Goal: Check status: Check status

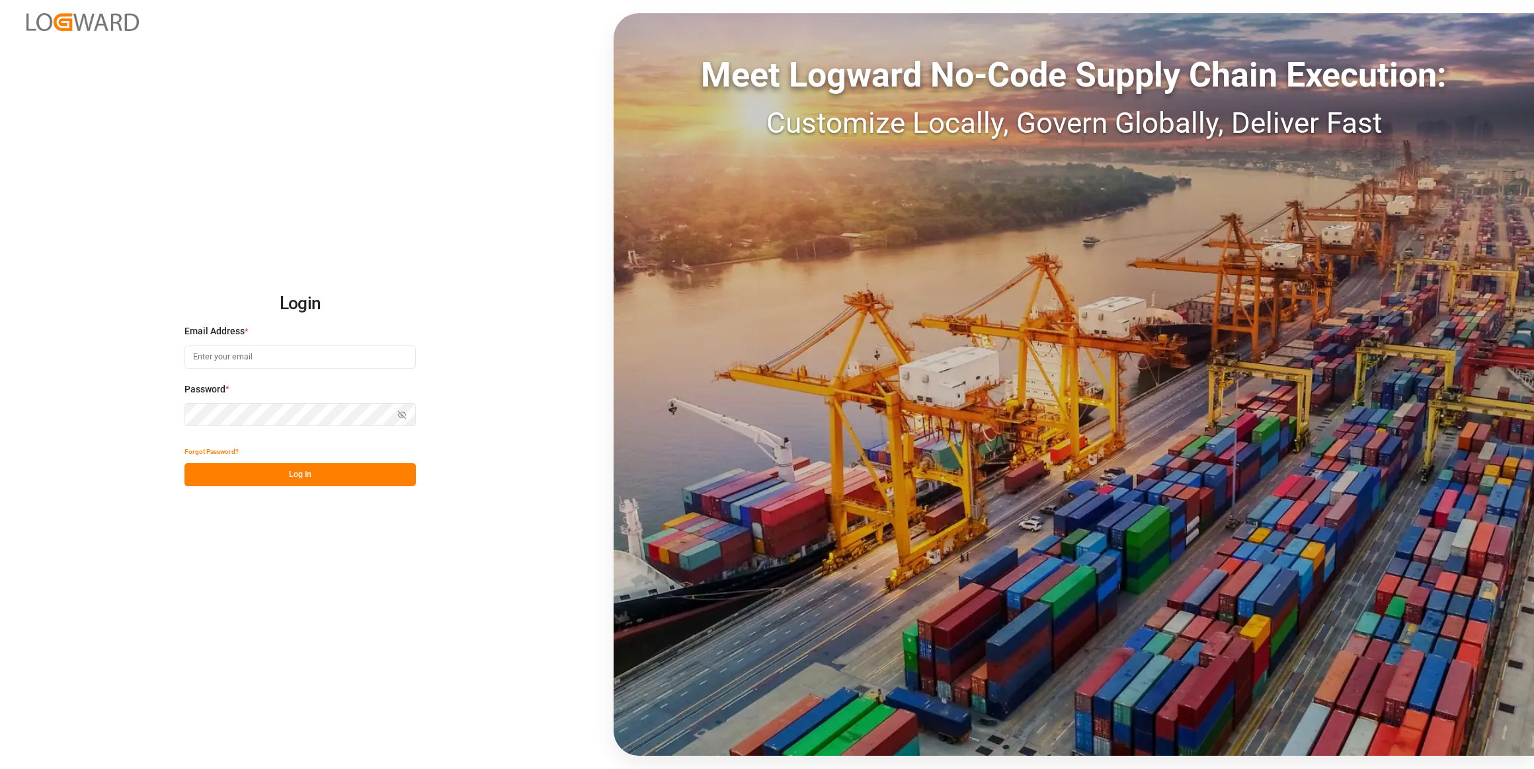
type input "[EMAIL_ADDRESS][PERSON_NAME][DOMAIN_NAME]"
click at [266, 483] on button "Log In" at bounding box center [299, 474] width 231 height 23
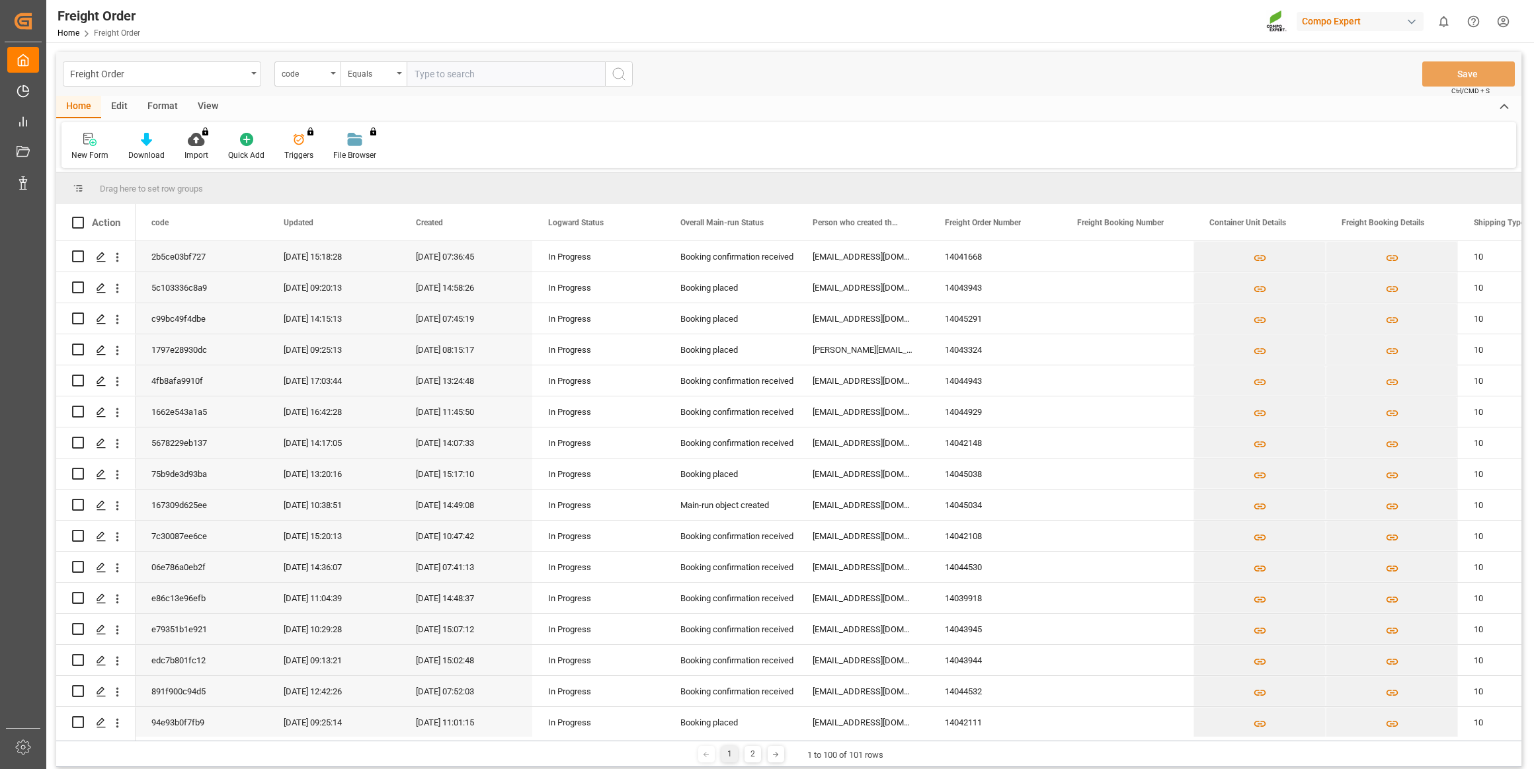
click at [317, 77] on div "code" at bounding box center [304, 72] width 45 height 15
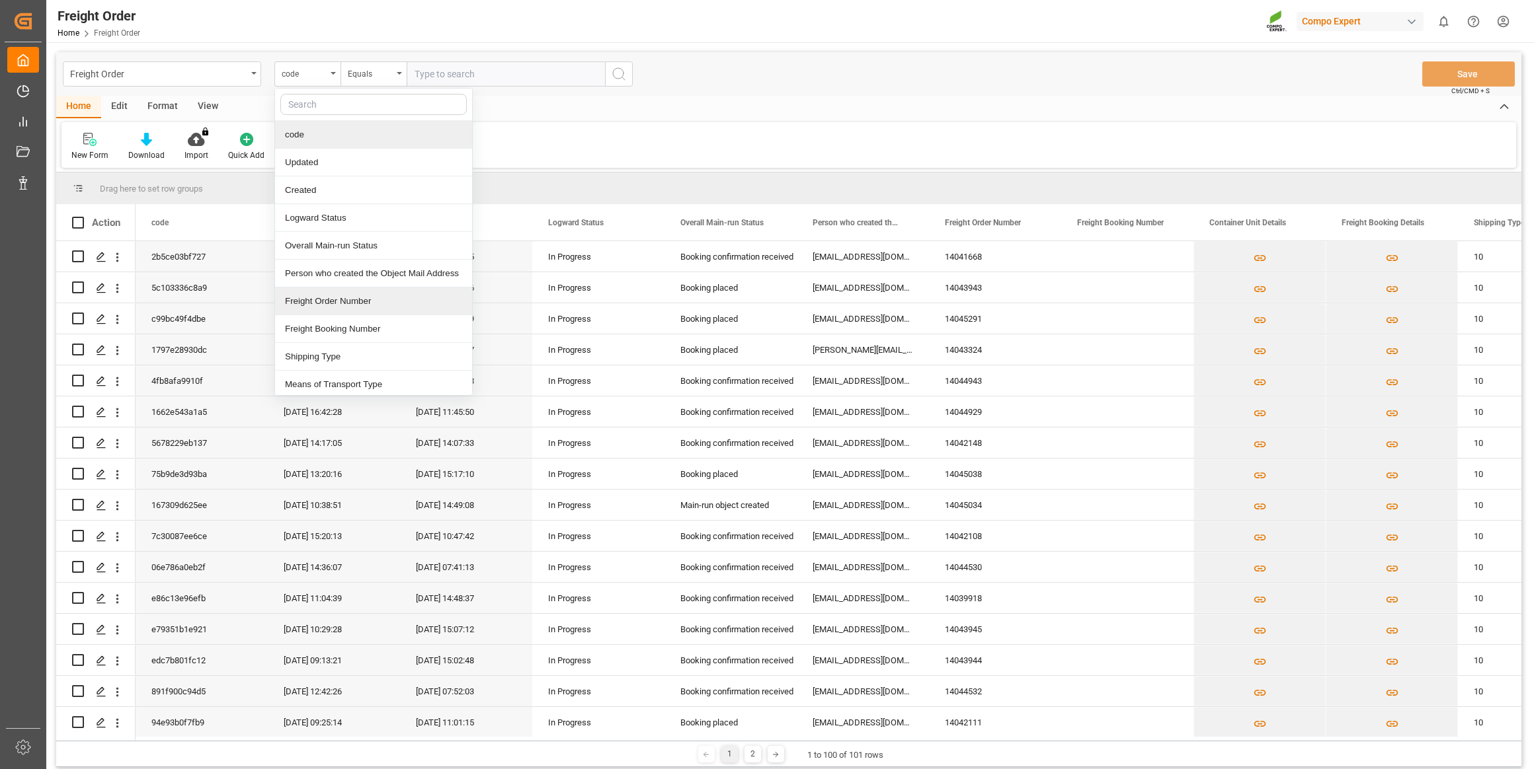
click at [340, 300] on div "Freight Order Number" at bounding box center [373, 302] width 197 height 28
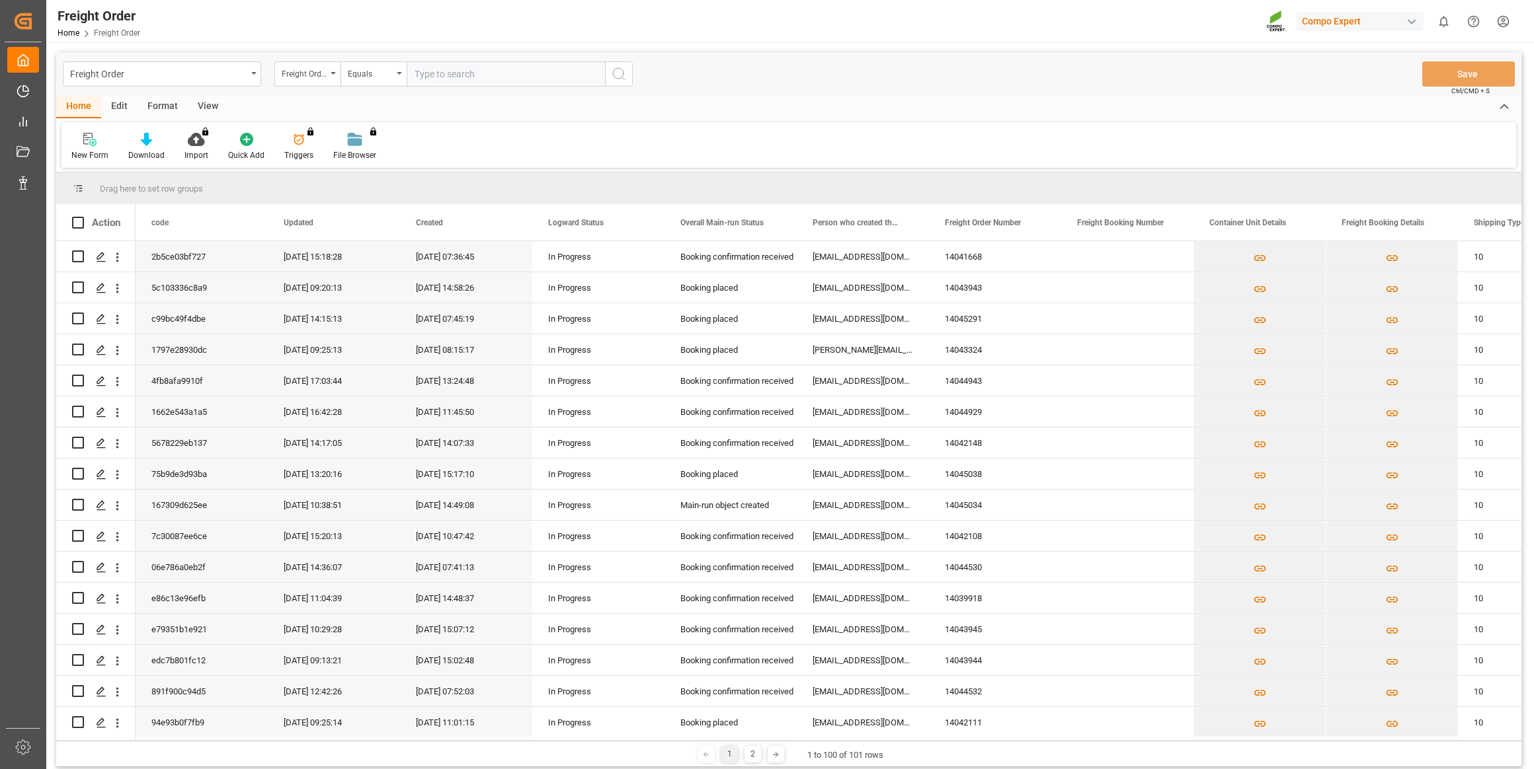
click at [442, 66] on input "text" at bounding box center [506, 73] width 198 height 25
paste input "6200000237"
type input "6200000237"
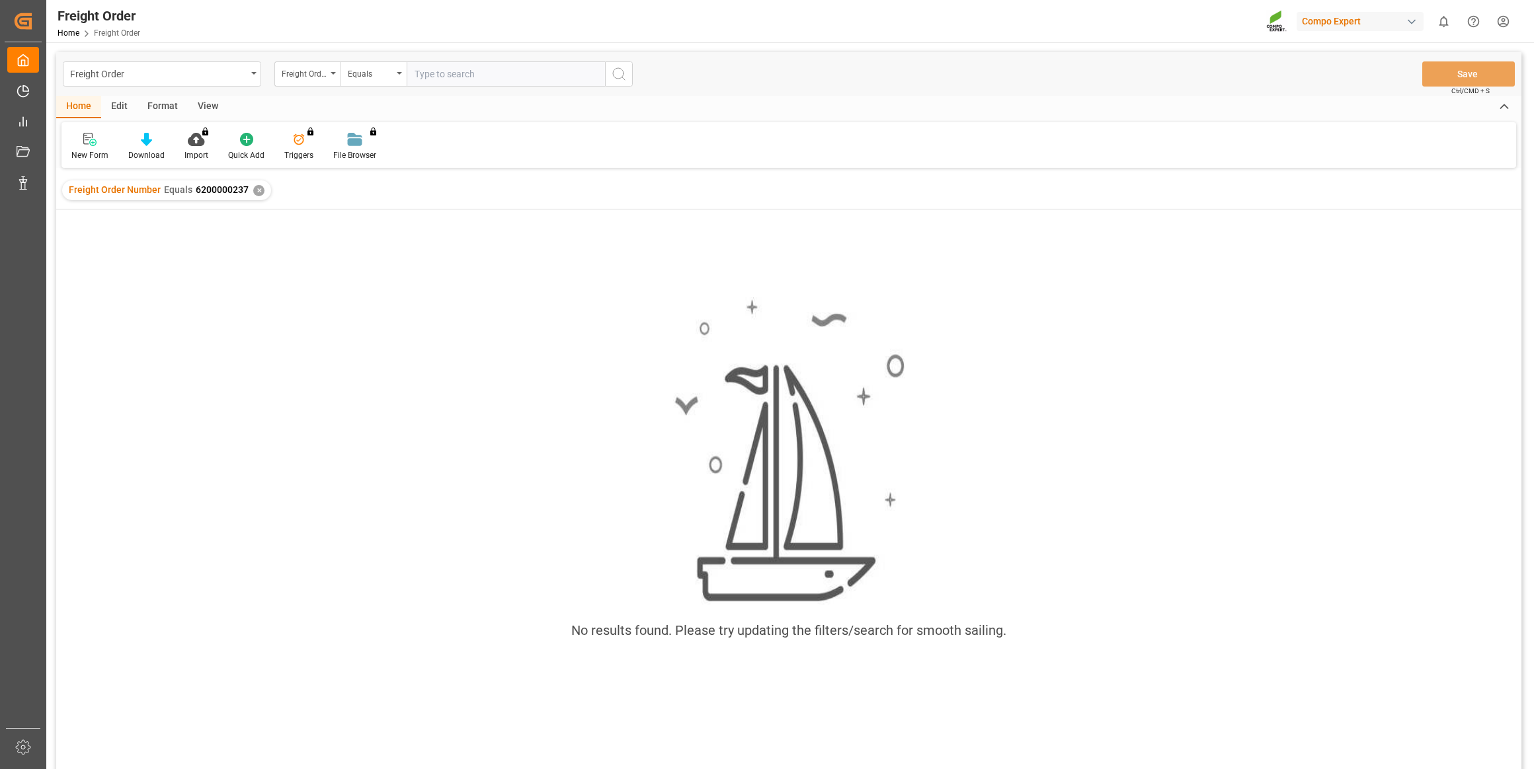
click at [498, 72] on input "text" at bounding box center [506, 73] width 198 height 25
type input "620000237"
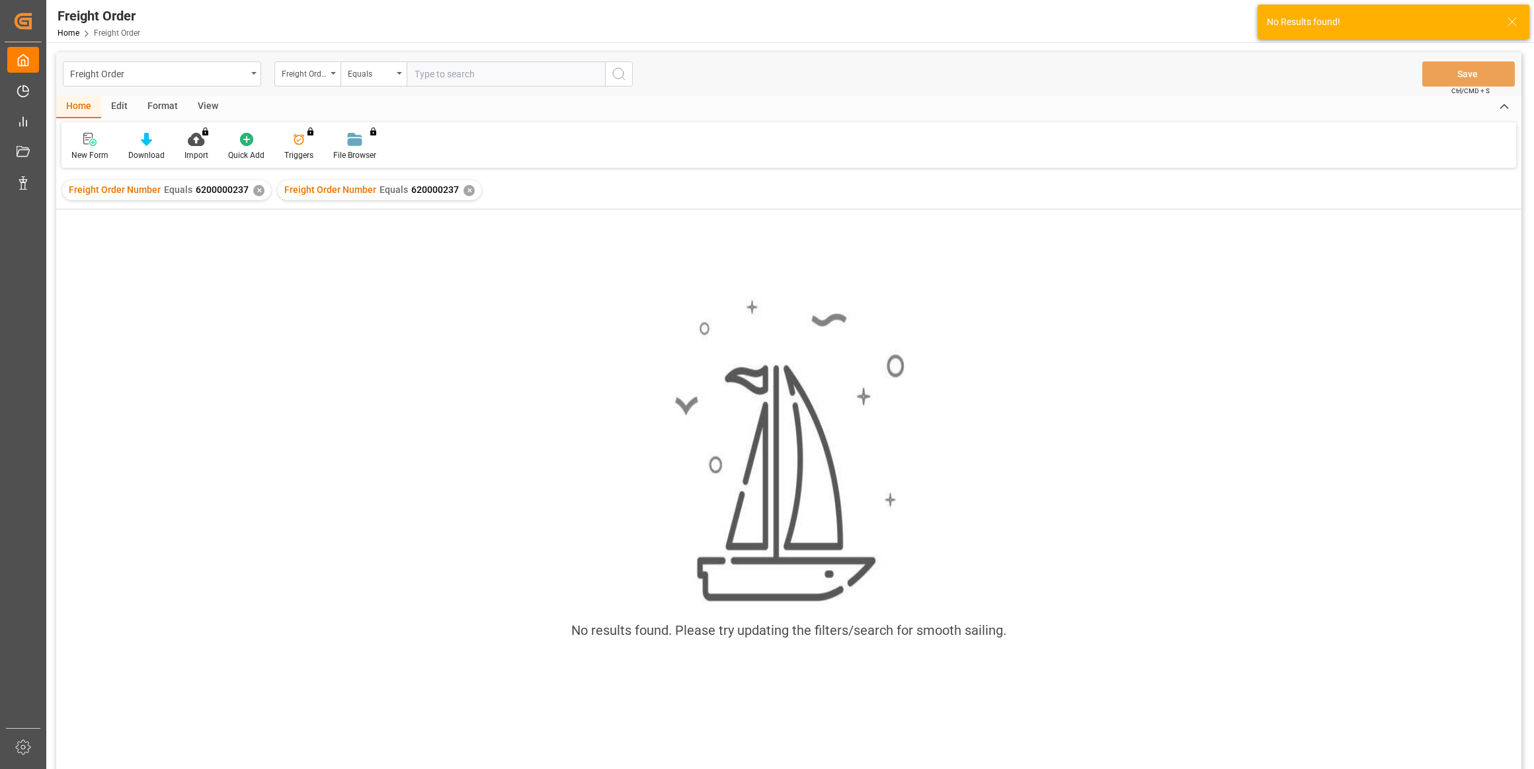
click at [257, 192] on div "✕" at bounding box center [258, 190] width 11 height 11
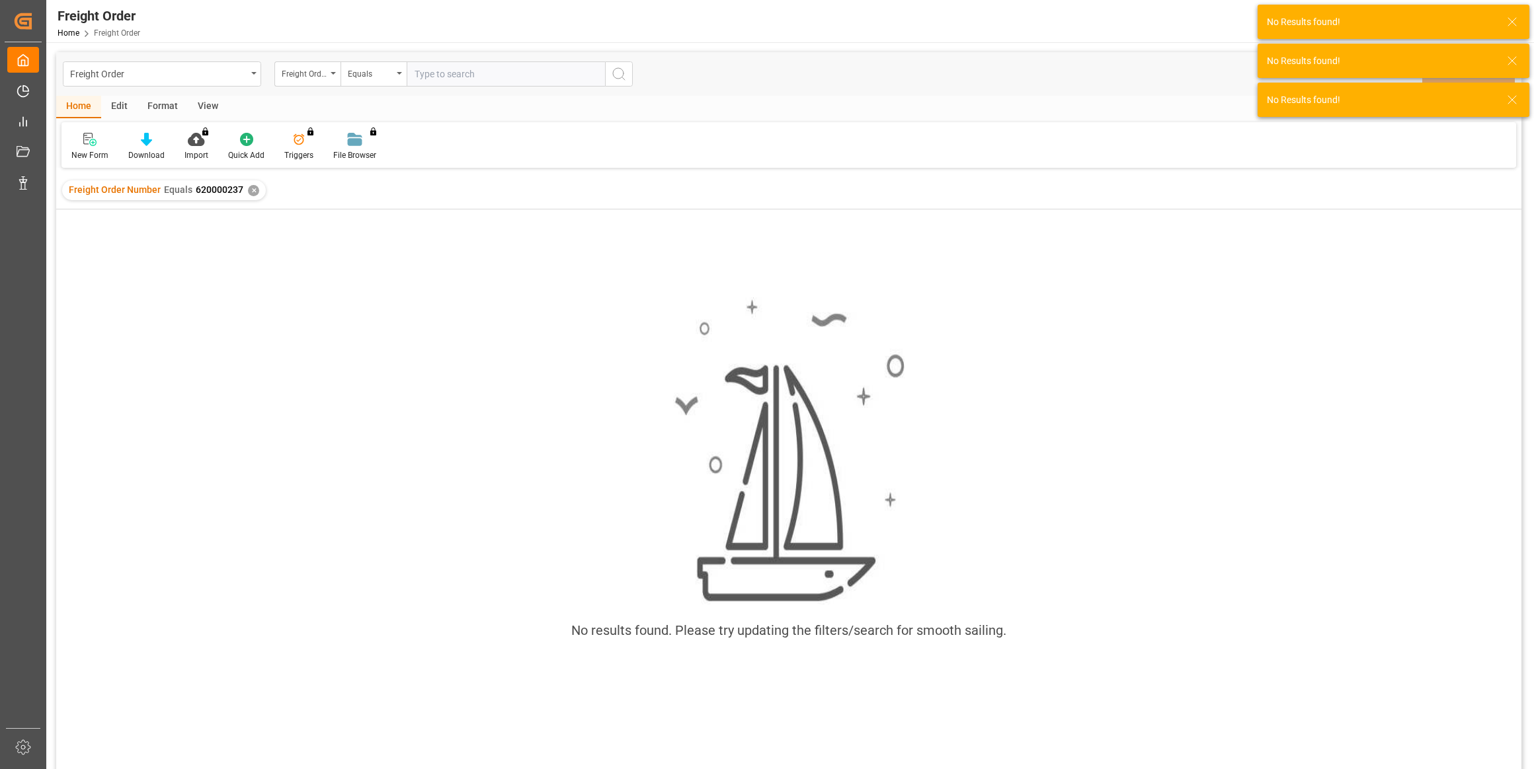
click at [1517, 15] on icon at bounding box center [1512, 22] width 16 height 16
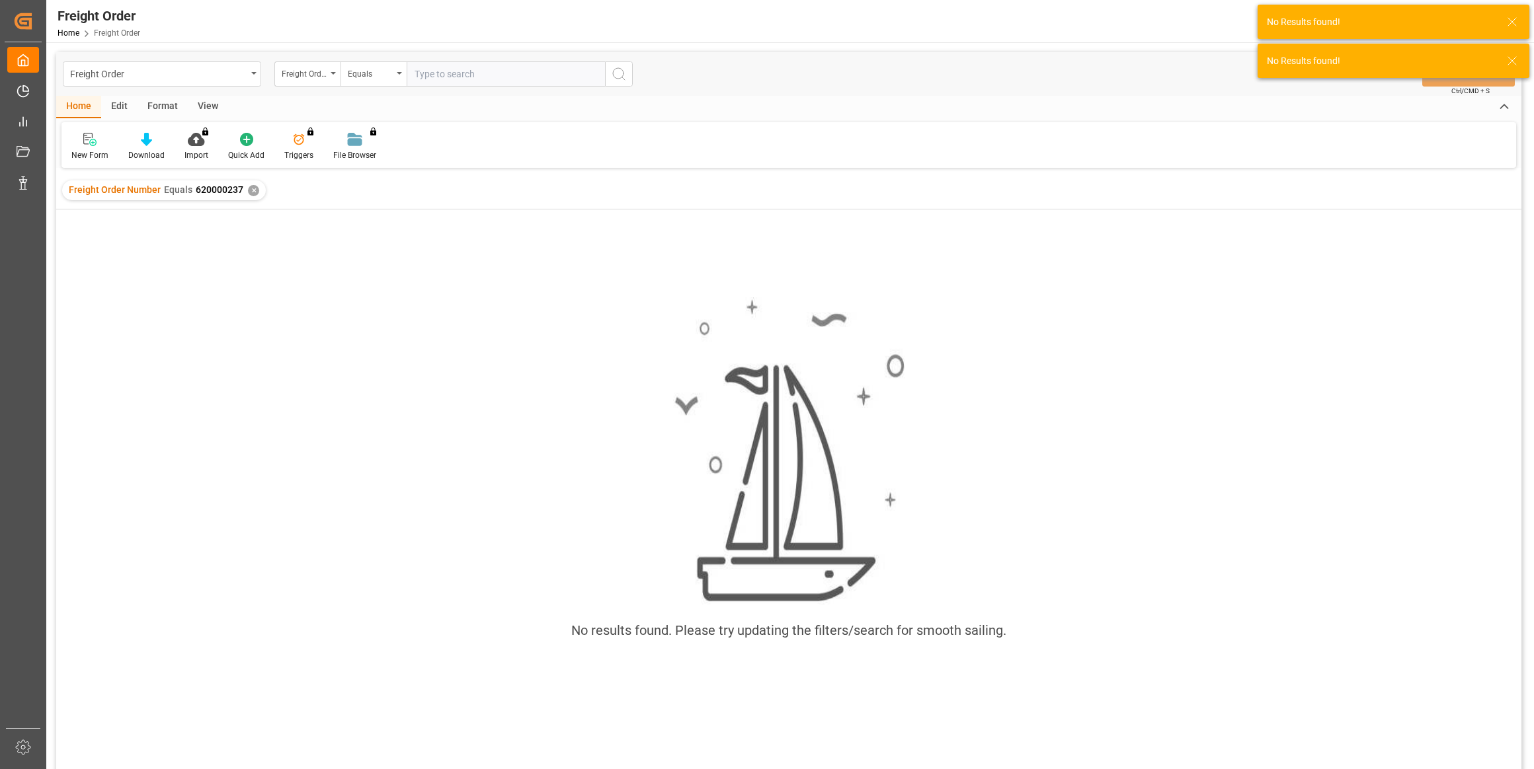
click at [1517, 15] on icon at bounding box center [1512, 22] width 16 height 16
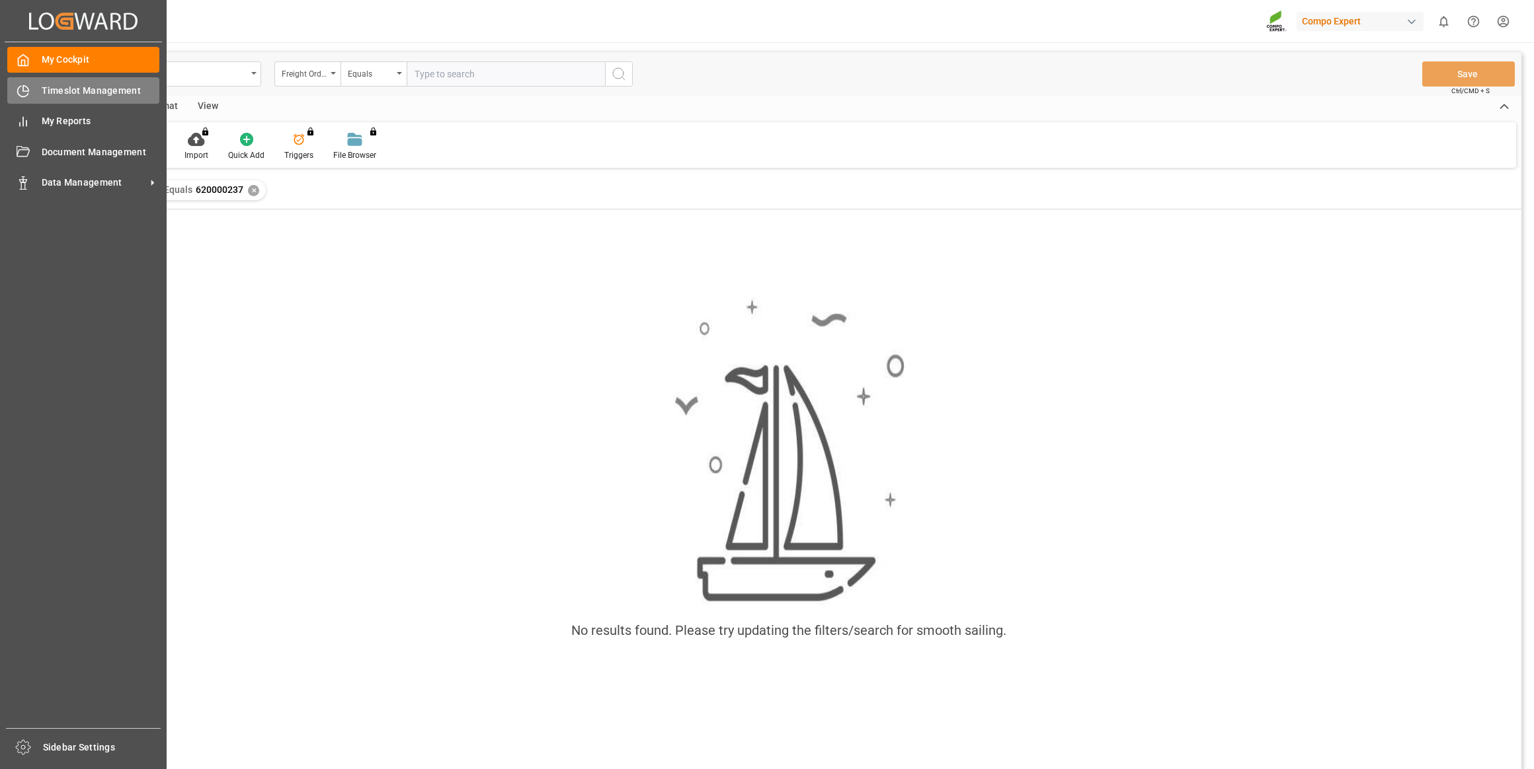
click at [28, 87] on icon at bounding box center [23, 91] width 13 height 13
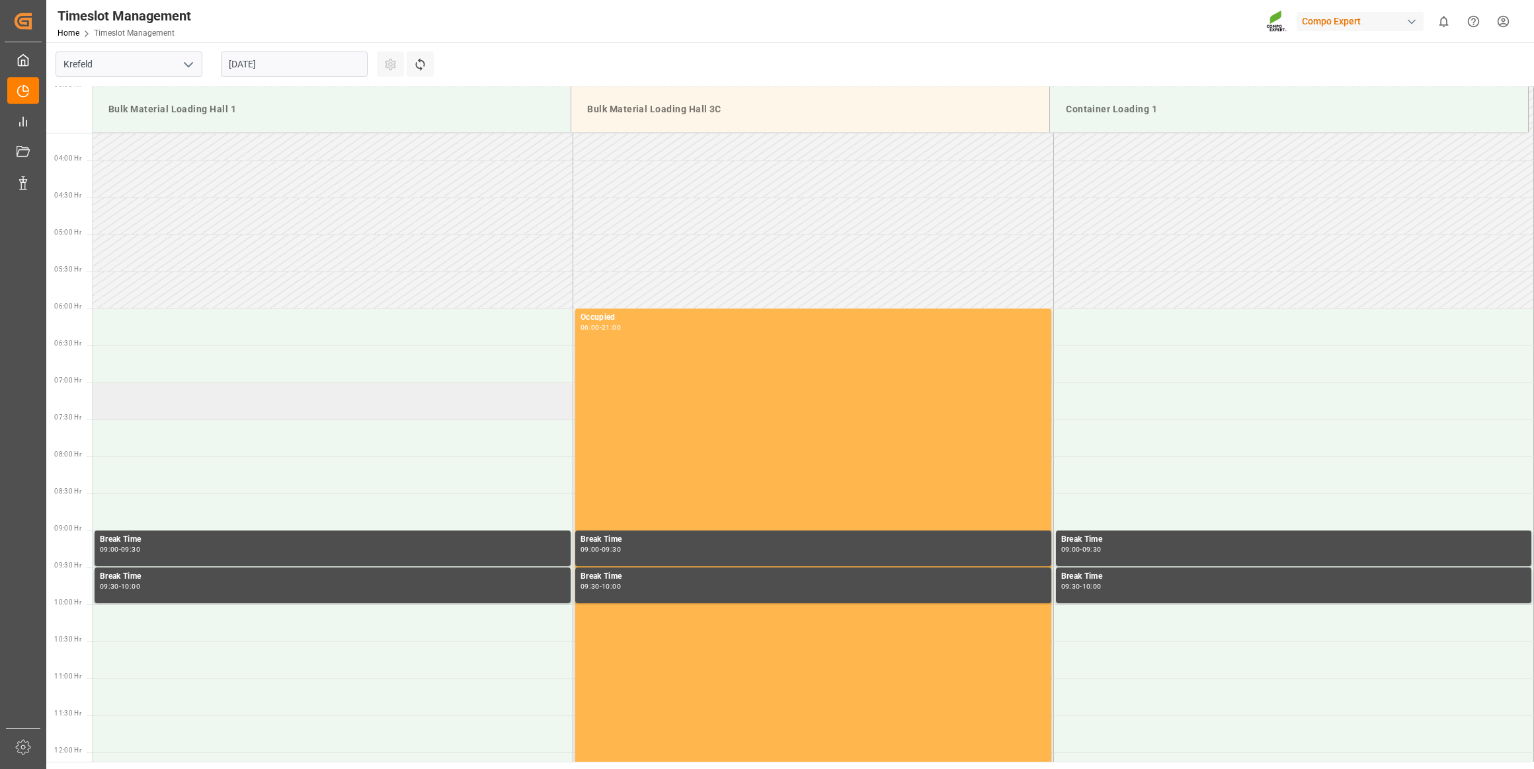
scroll to position [509, 0]
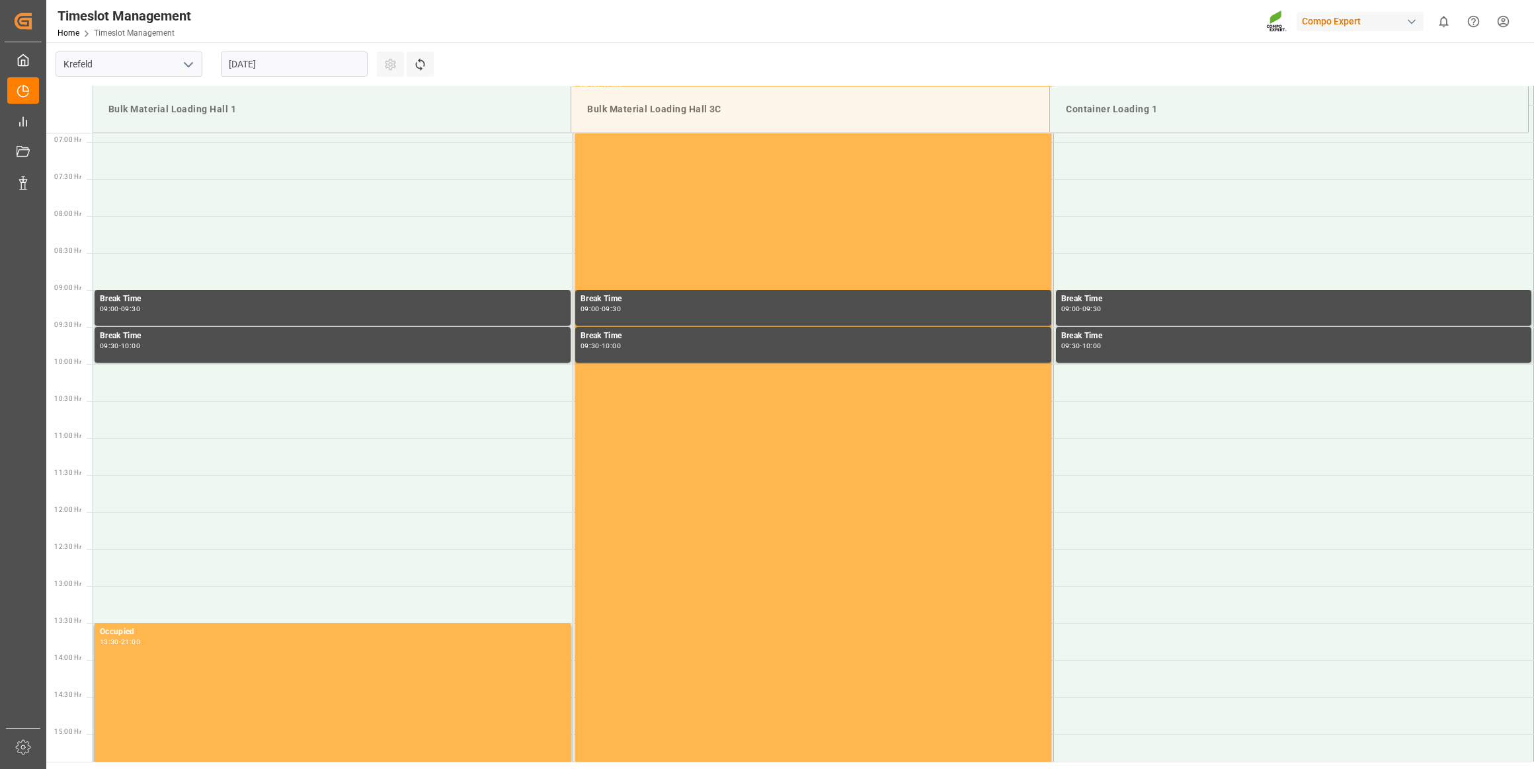
click at [266, 66] on input "[DATE]" at bounding box center [294, 64] width 147 height 25
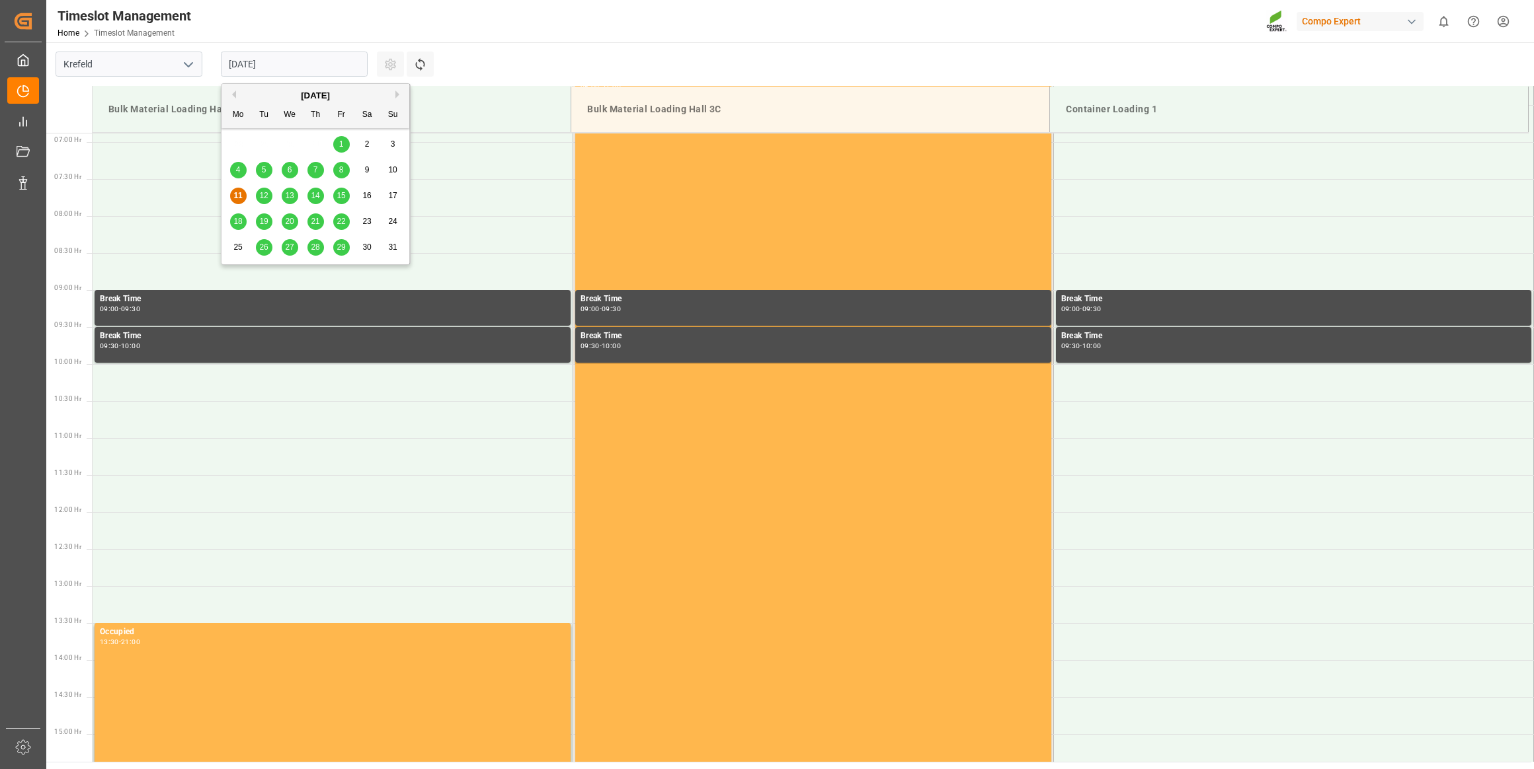
click at [398, 95] on button "Next Month" at bounding box center [399, 95] width 8 height 8
click at [264, 147] on span "2" at bounding box center [264, 143] width 5 height 9
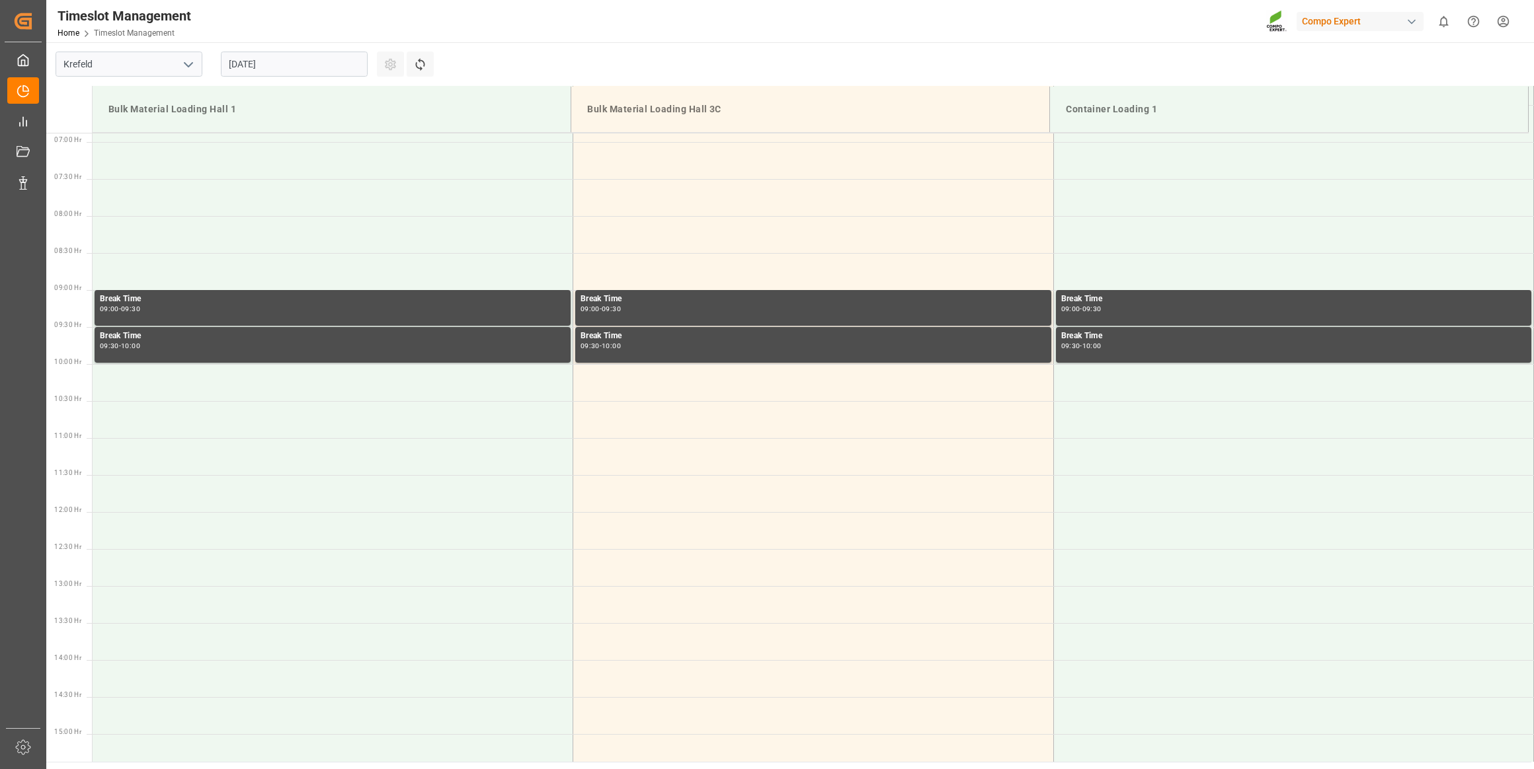
click at [259, 63] on input "[DATE]" at bounding box center [294, 64] width 147 height 25
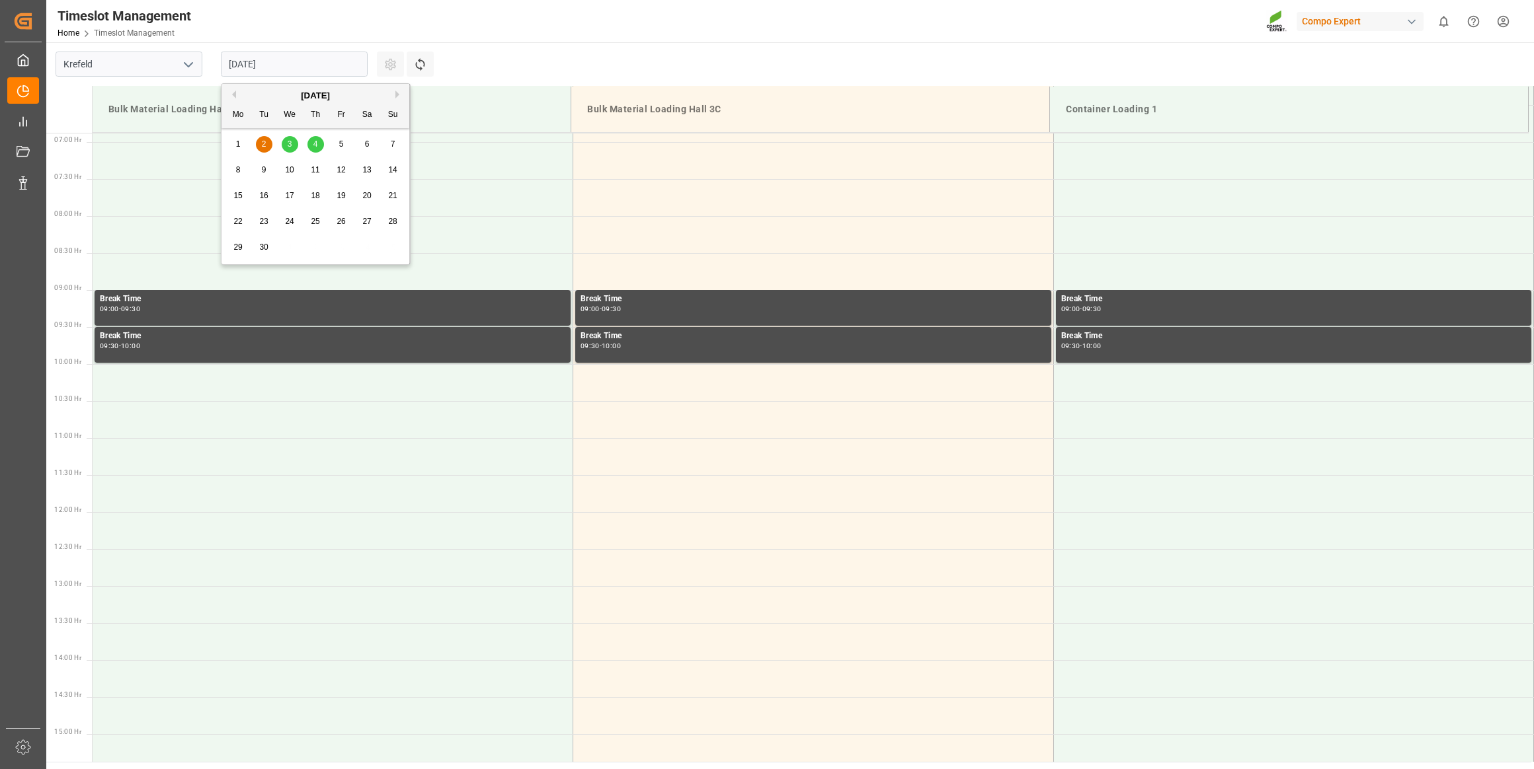
click at [231, 89] on div "[DATE]" at bounding box center [315, 95] width 188 height 13
click at [231, 95] on button "Previous Month" at bounding box center [232, 95] width 8 height 8
